Goal: Navigation & Orientation: Go to known website

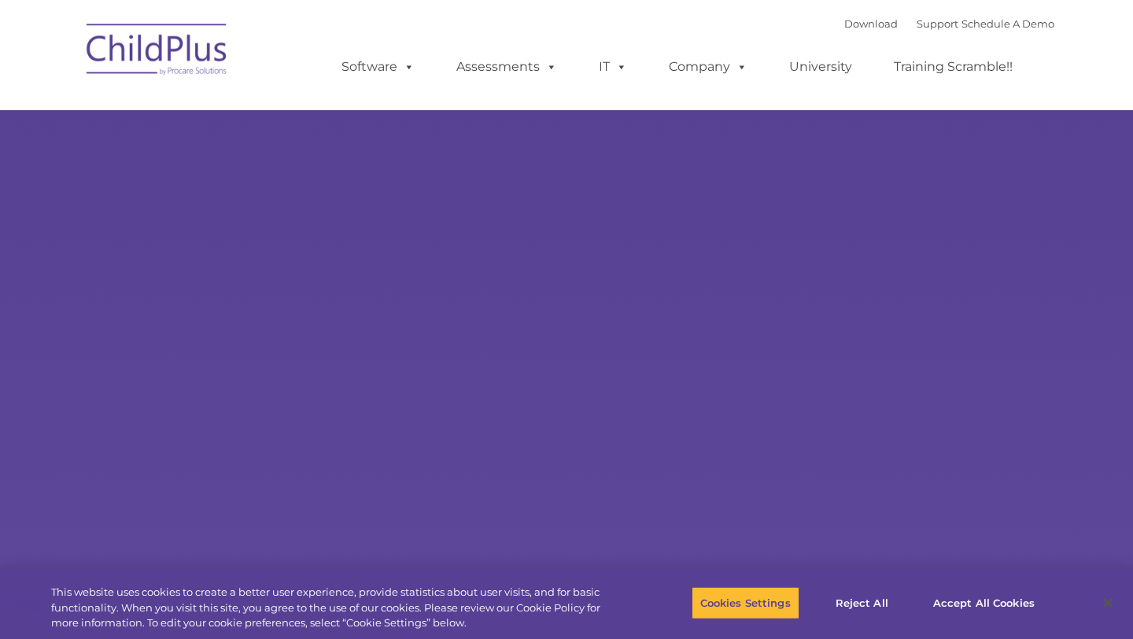
type input ""
select select "MEDIUM"
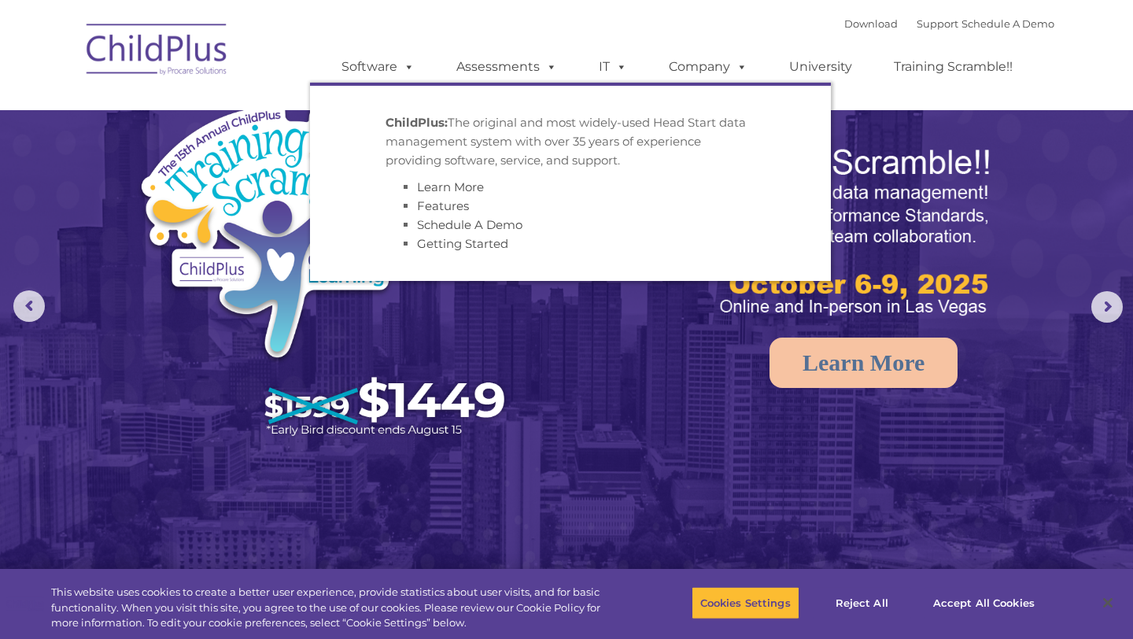
click at [178, 55] on img at bounding box center [157, 52] width 157 height 79
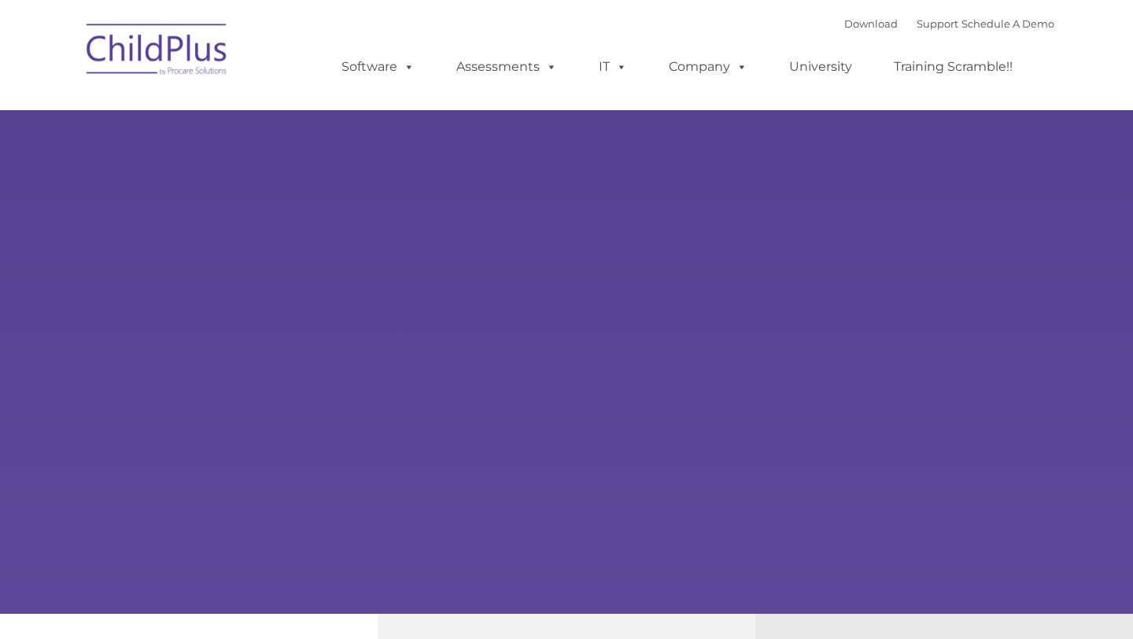
type input ""
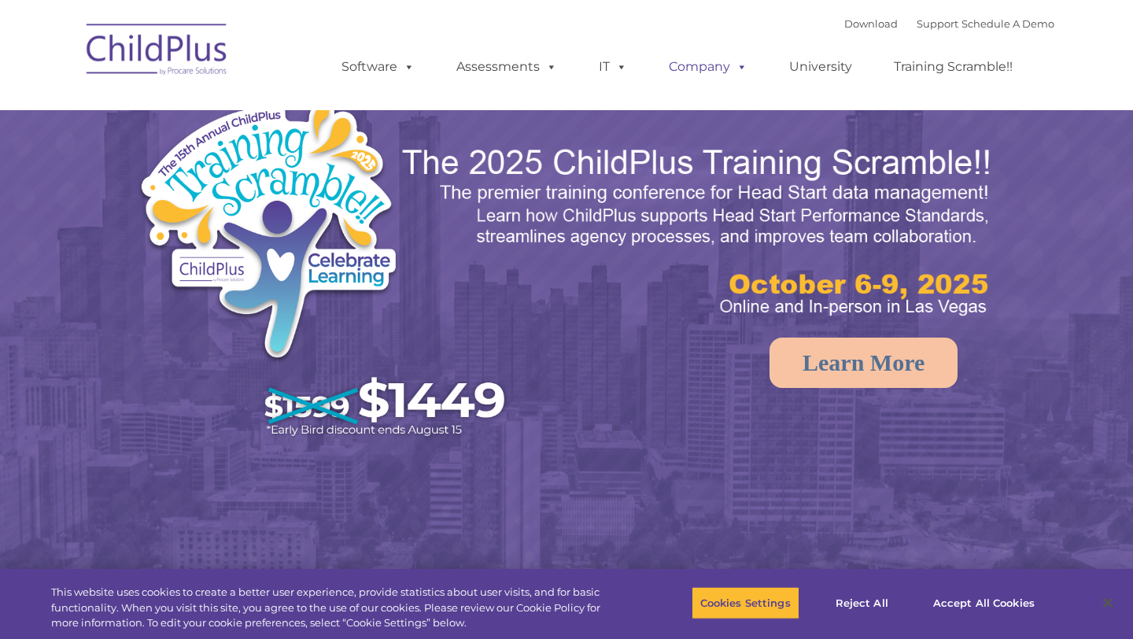
select select "MEDIUM"
